Goal: Task Accomplishment & Management: Manage account settings

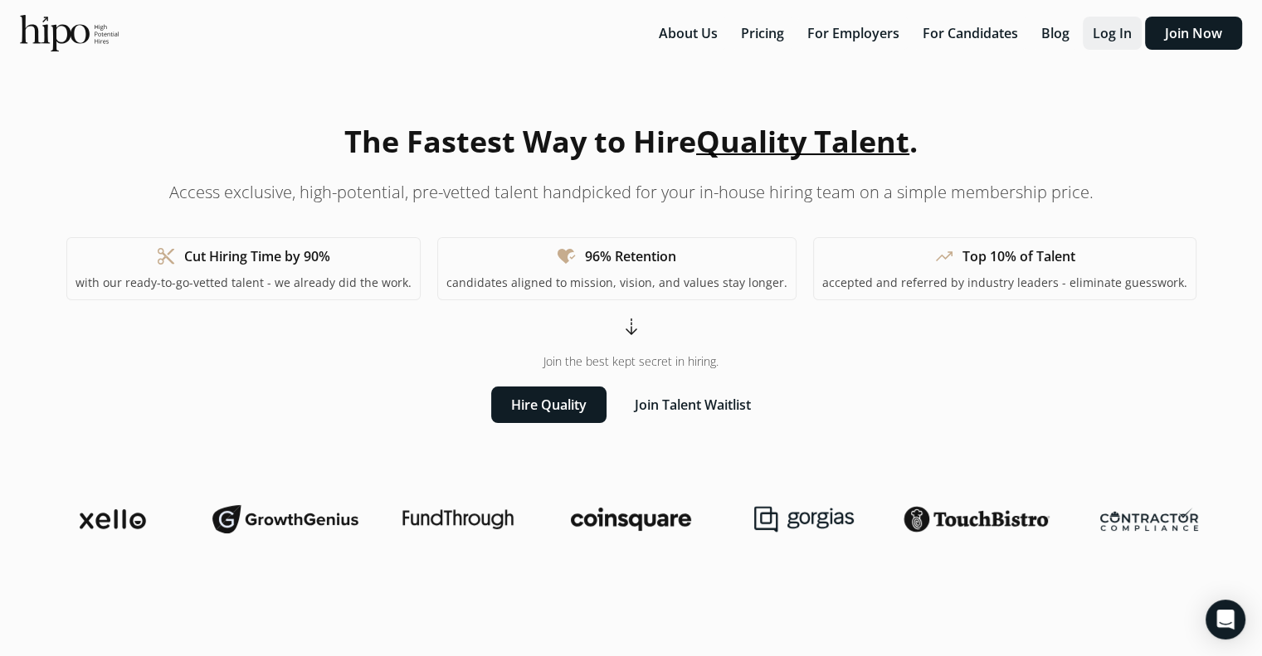
click at [1136, 26] on button "Log In" at bounding box center [1112, 33] width 59 height 33
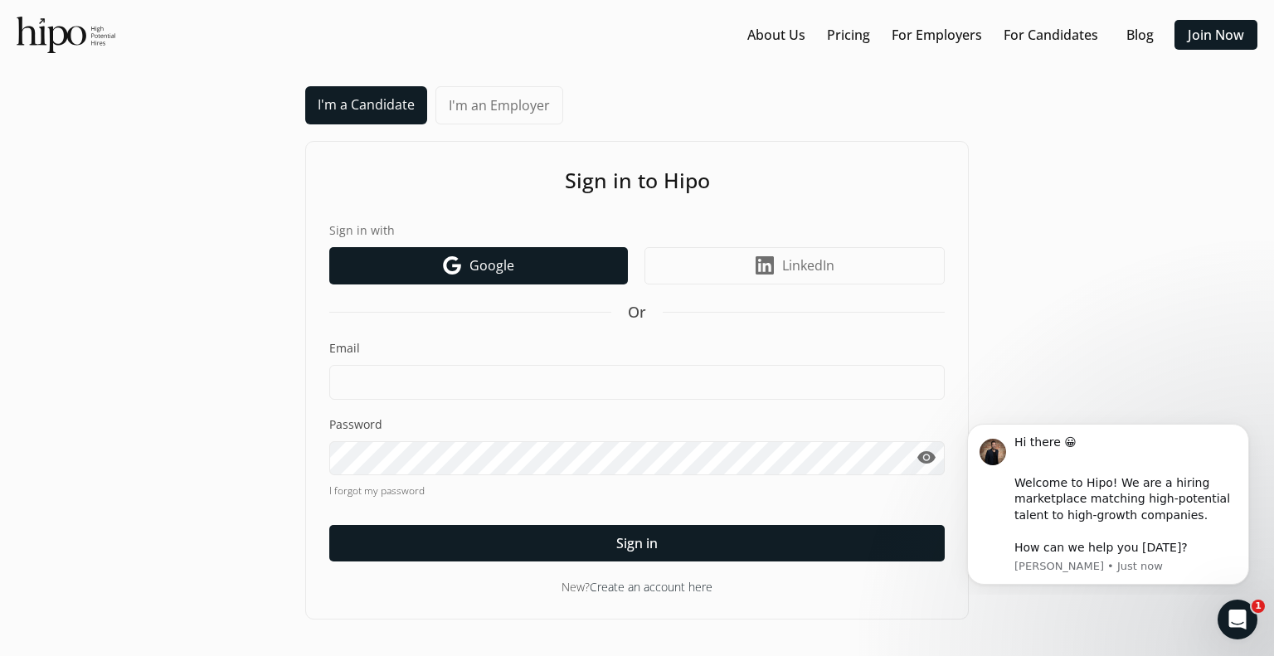
click at [499, 261] on span "Google" at bounding box center [492, 265] width 45 height 20
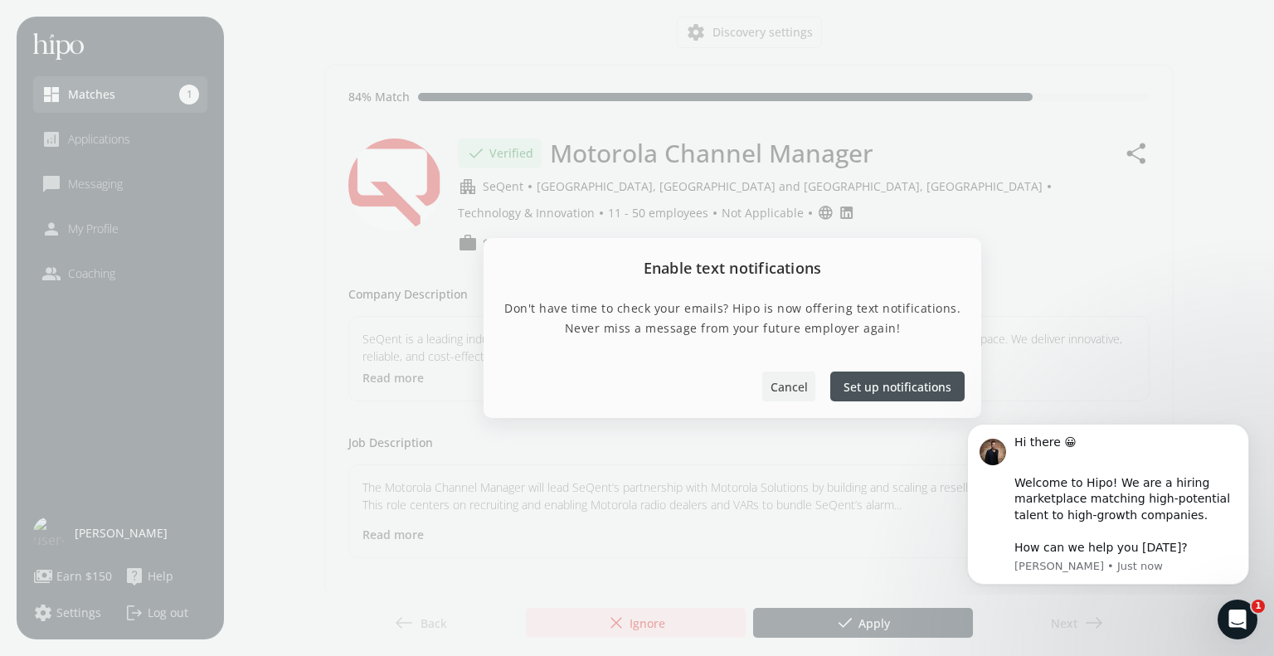
click at [801, 384] on span "Cancel" at bounding box center [789, 386] width 37 height 17
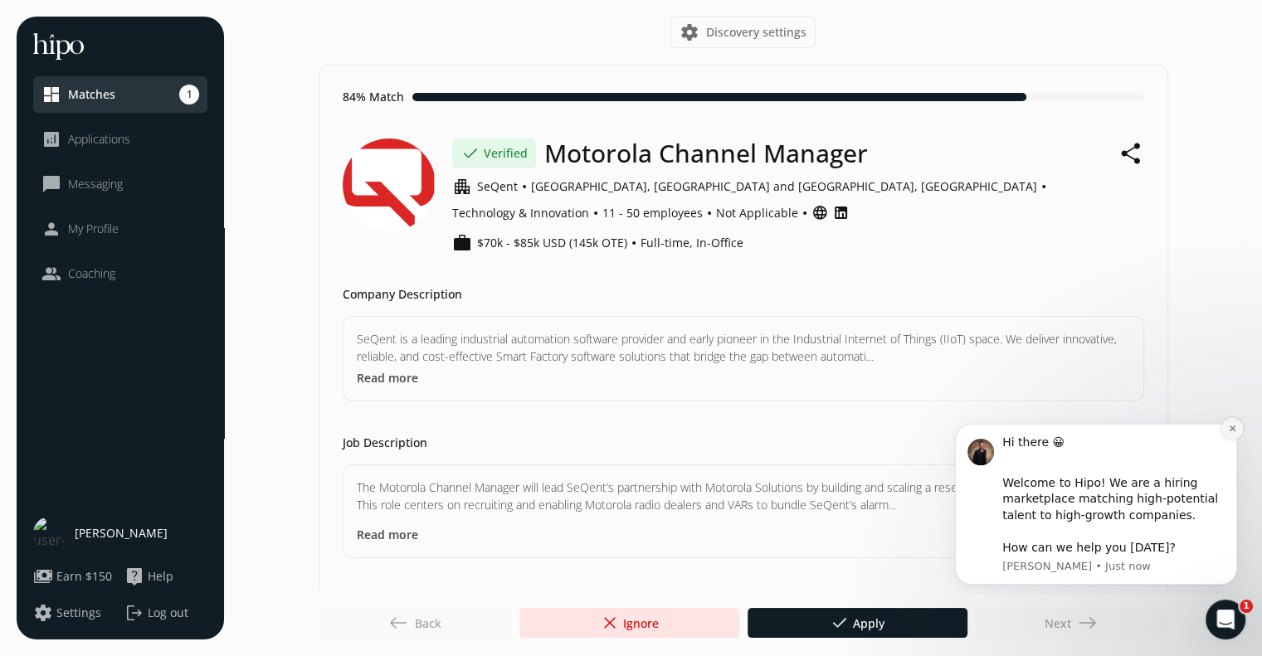
click at [1226, 425] on button "Dismiss notification" at bounding box center [1232, 429] width 22 height 22
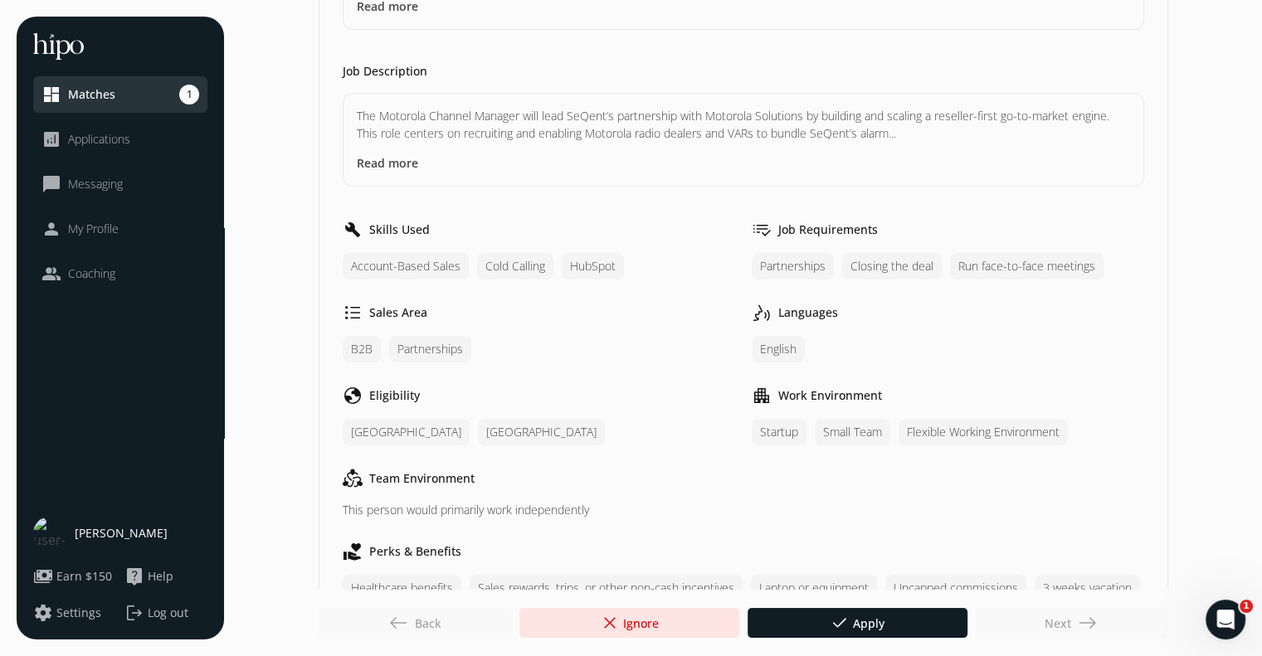
scroll to position [372, 0]
click at [374, 154] on button "Read more" at bounding box center [387, 162] width 61 height 17
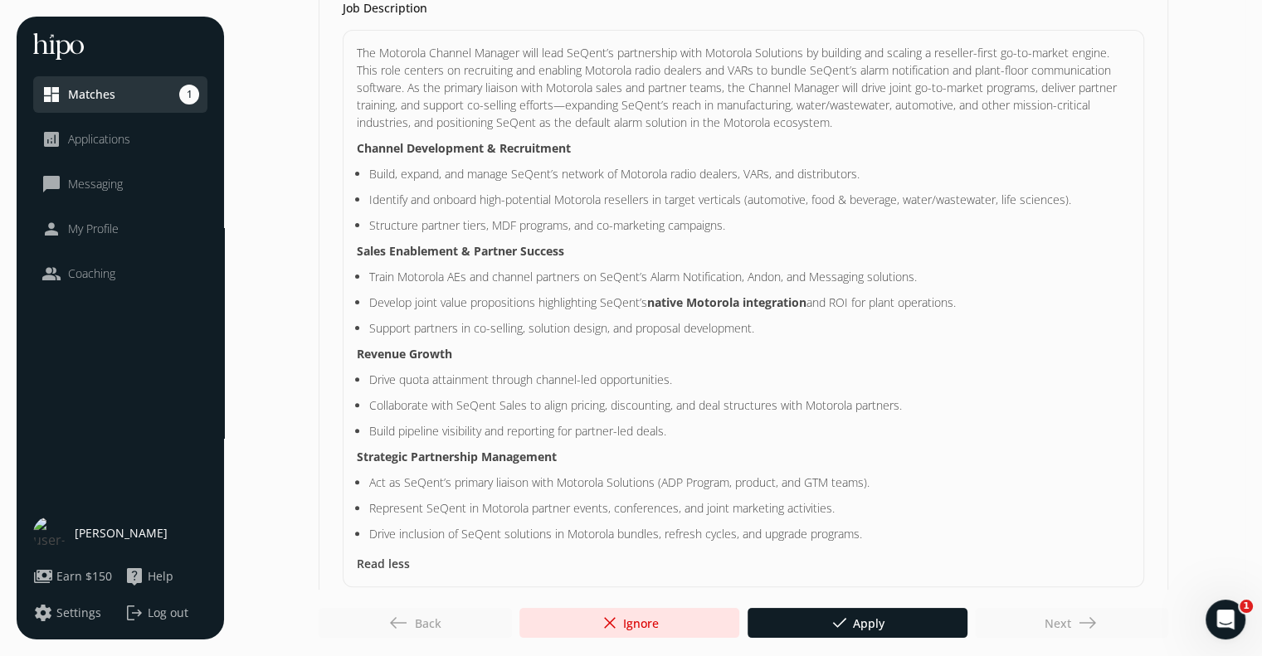
scroll to position [0, 0]
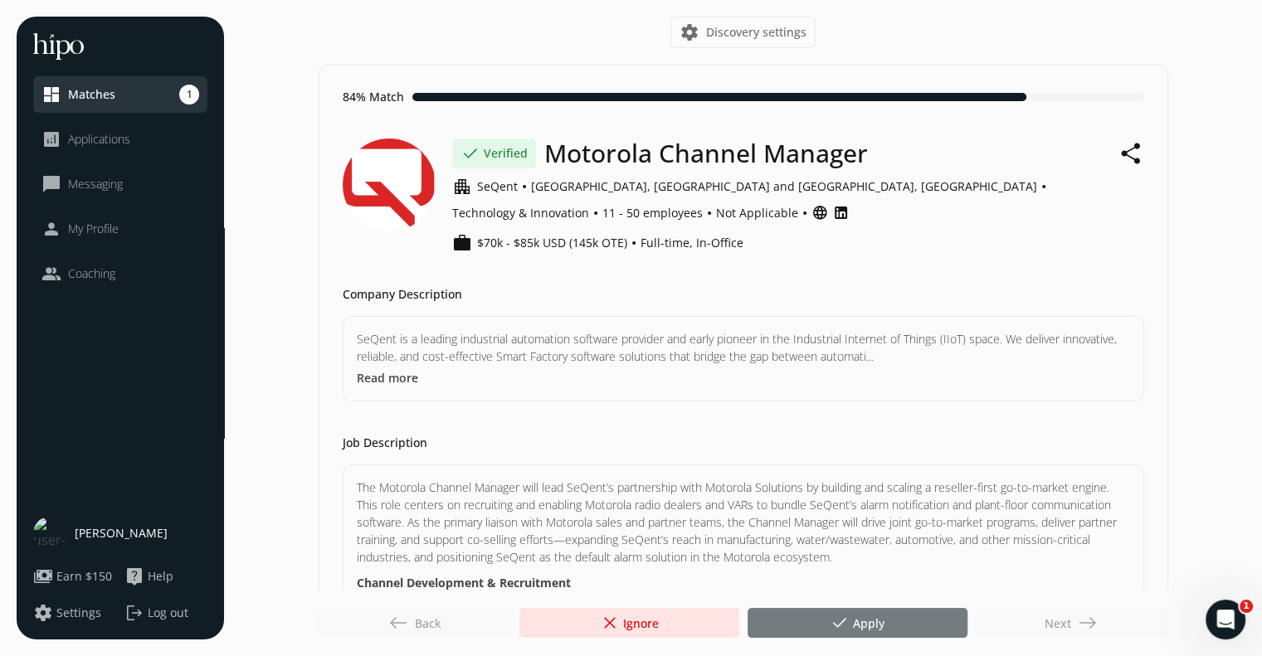
click at [858, 638] on div at bounding box center [857, 623] width 220 height 30
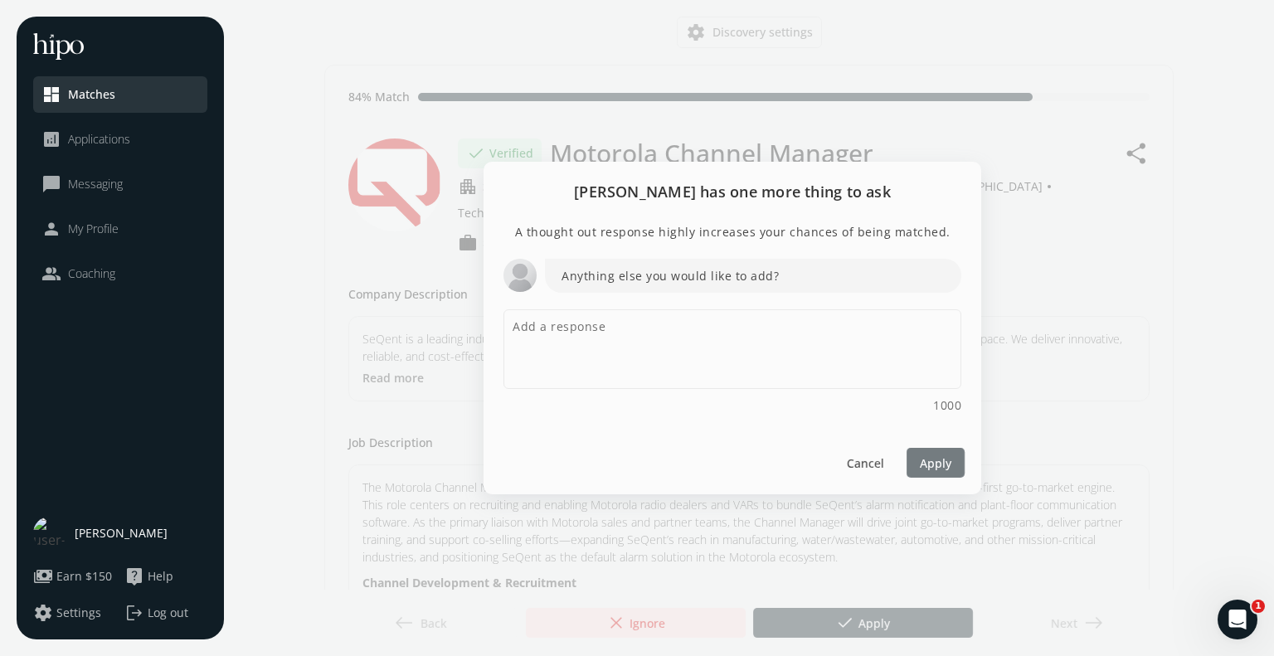
click at [932, 466] on span "Apply" at bounding box center [936, 462] width 32 height 17
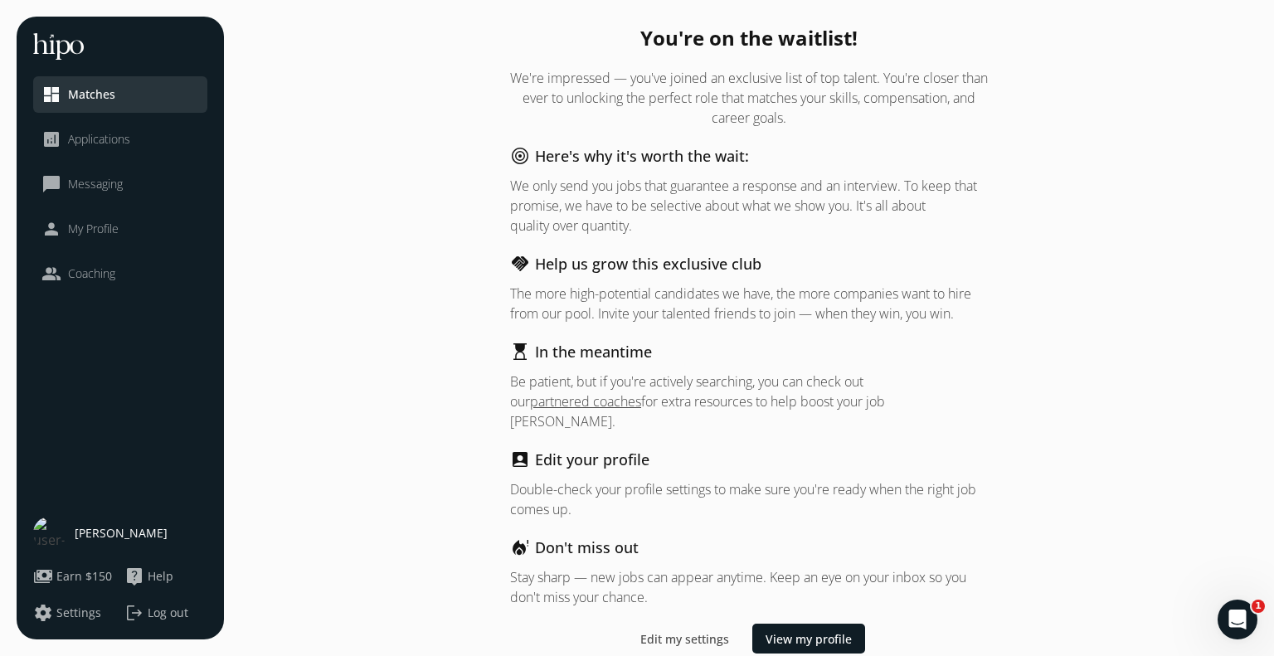
click at [65, 97] on div "dashboard Matches" at bounding box center [78, 95] width 74 height 20
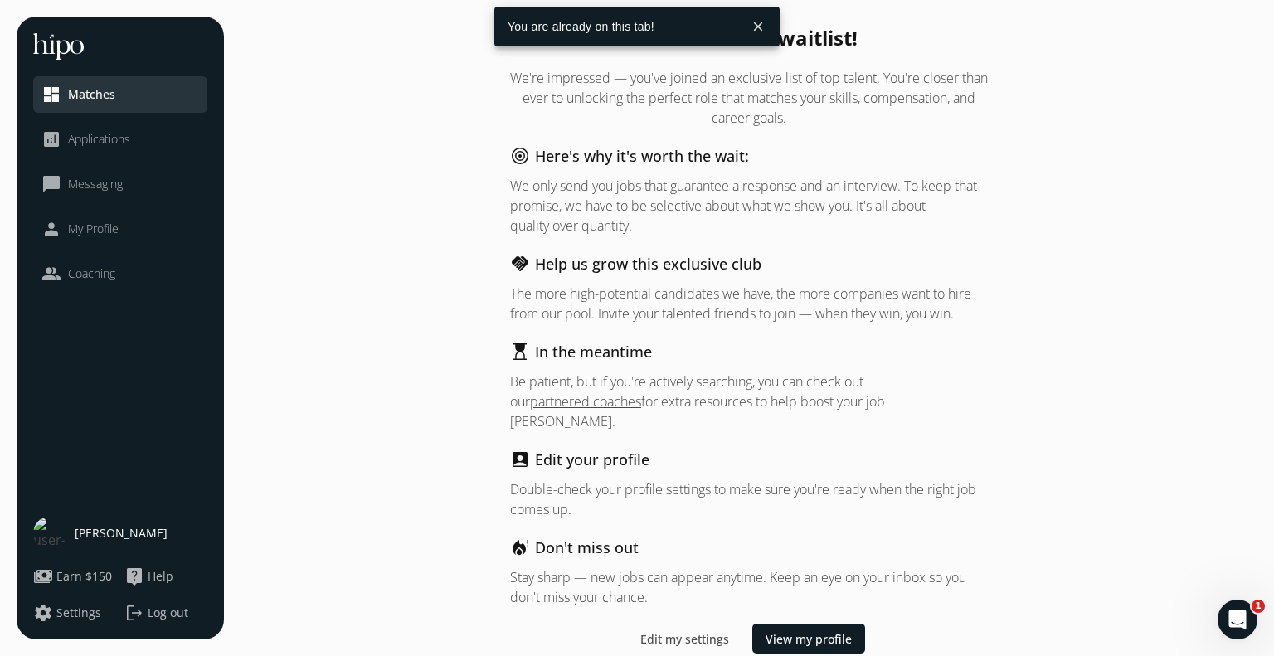
click at [65, 97] on div "dashboard Matches" at bounding box center [78, 95] width 74 height 20
click at [800, 630] on span "View my profile" at bounding box center [809, 638] width 86 height 17
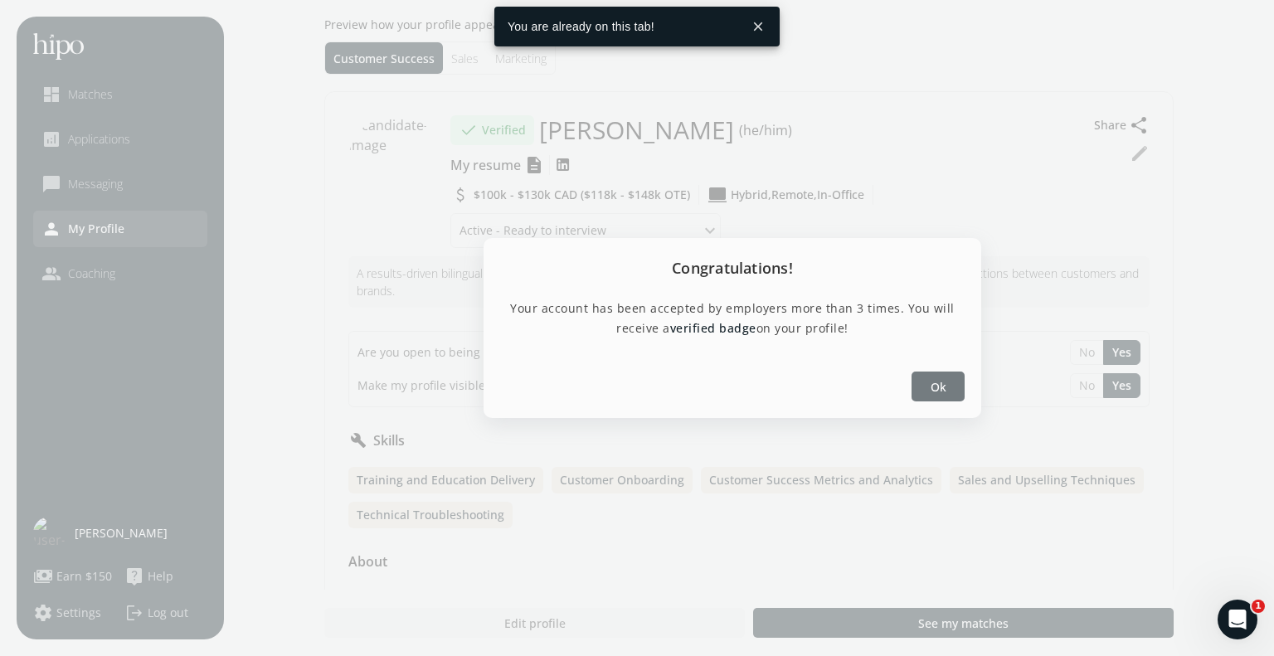
click at [949, 390] on div at bounding box center [938, 387] width 53 height 30
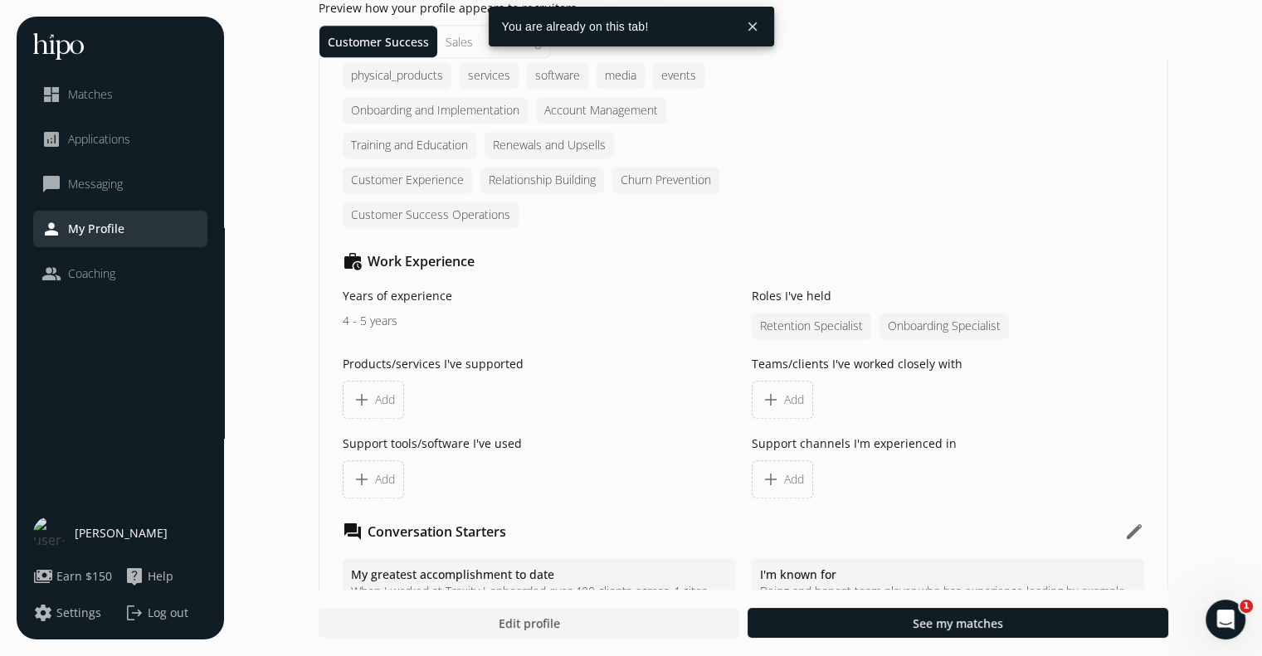
scroll to position [1336, 0]
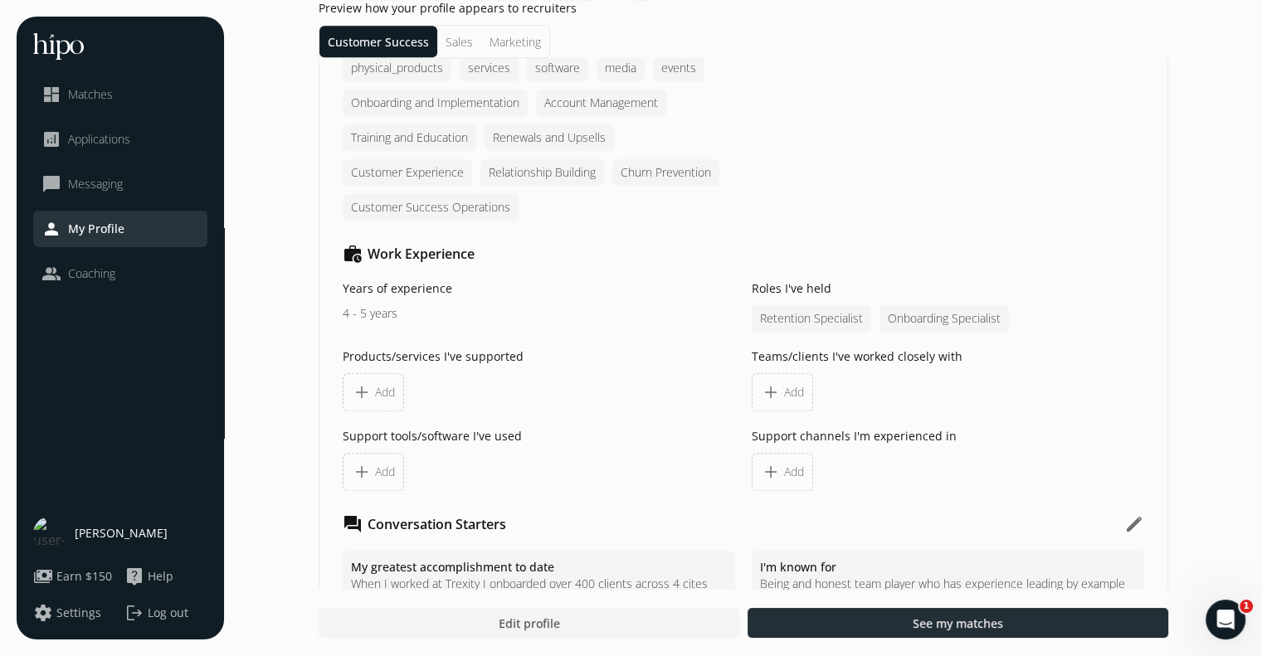
click at [921, 626] on span "See my matches" at bounding box center [957, 623] width 90 height 17
